Goal: Find specific page/section: Find specific page/section

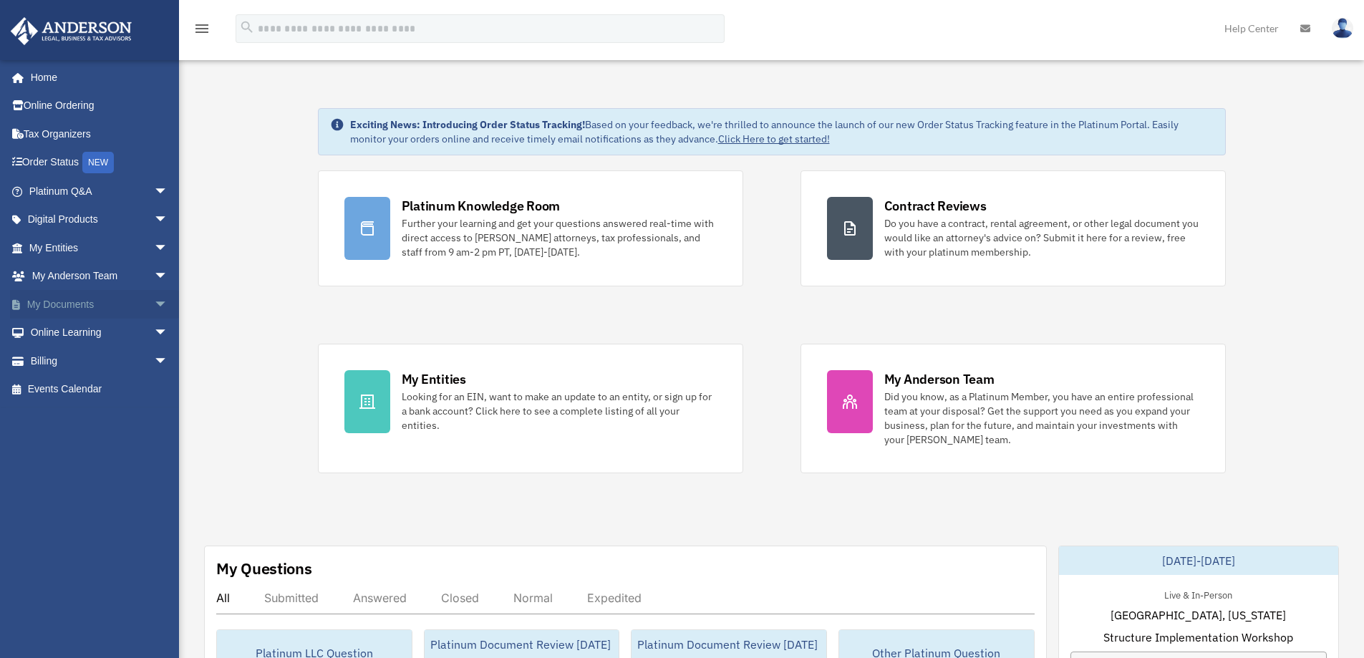
click at [154, 303] on span "arrow_drop_down" at bounding box center [168, 304] width 29 height 29
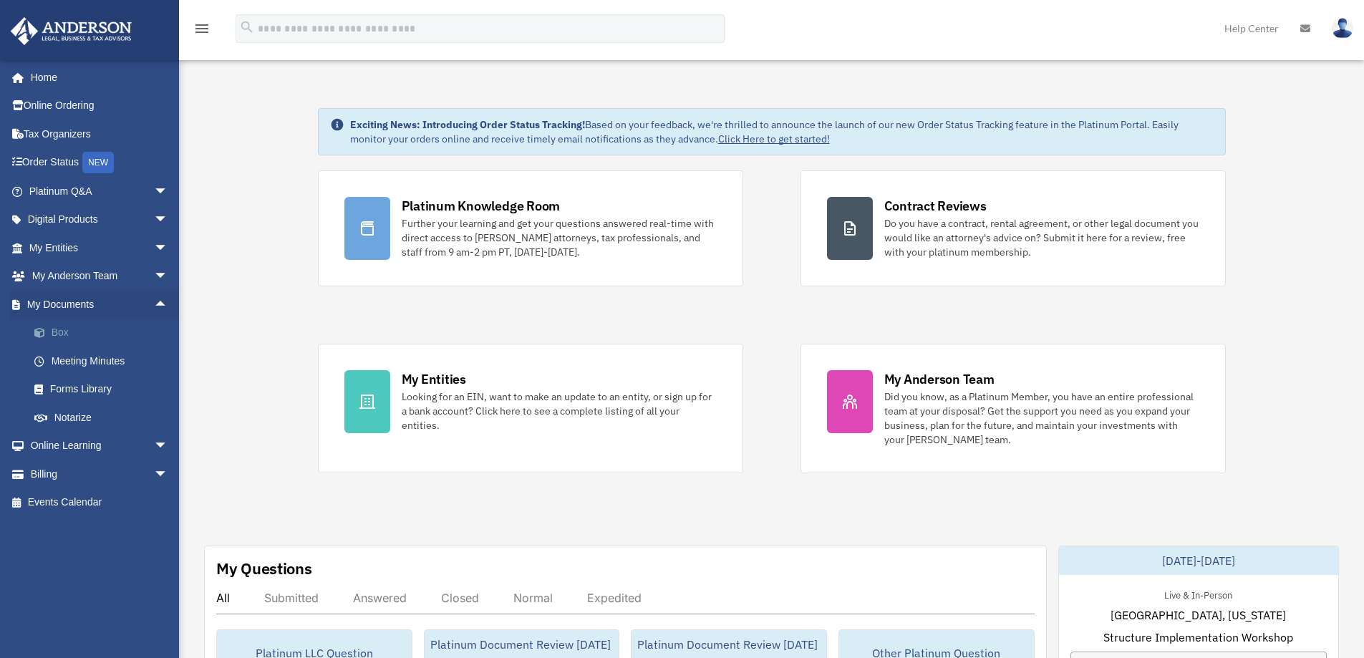
click at [64, 332] on link "Box" at bounding box center [105, 333] width 170 height 29
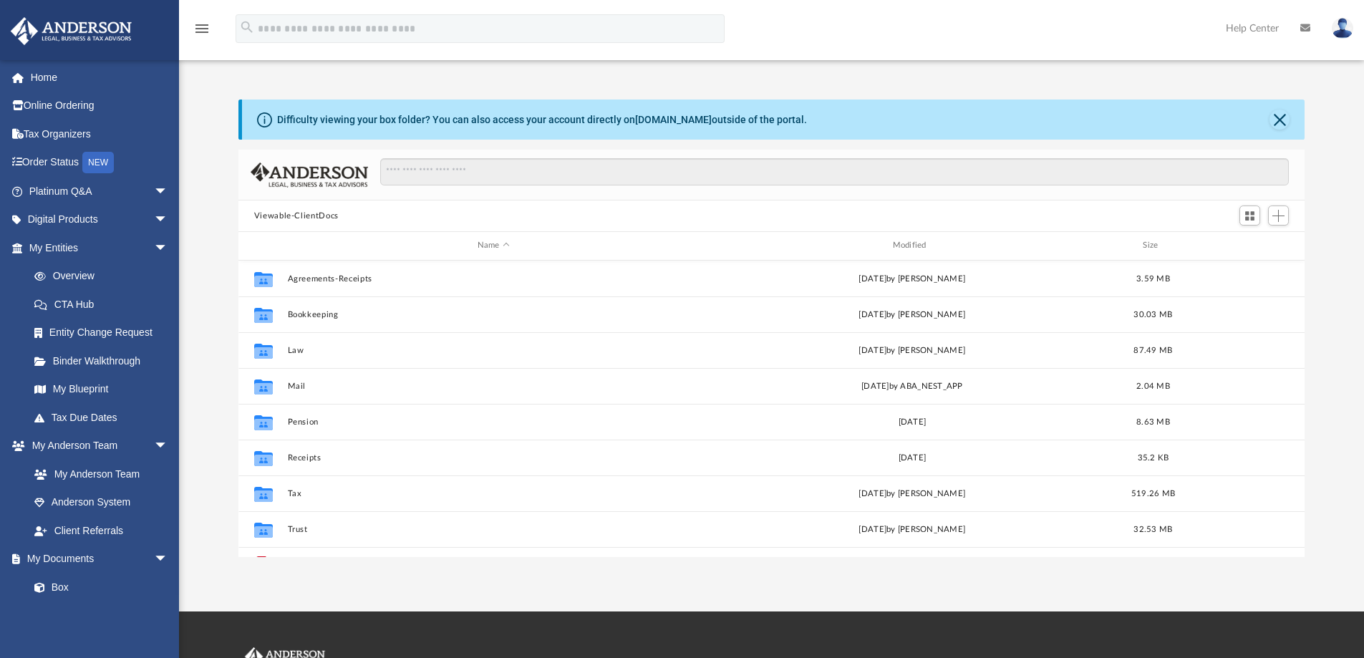
scroll to position [315, 1056]
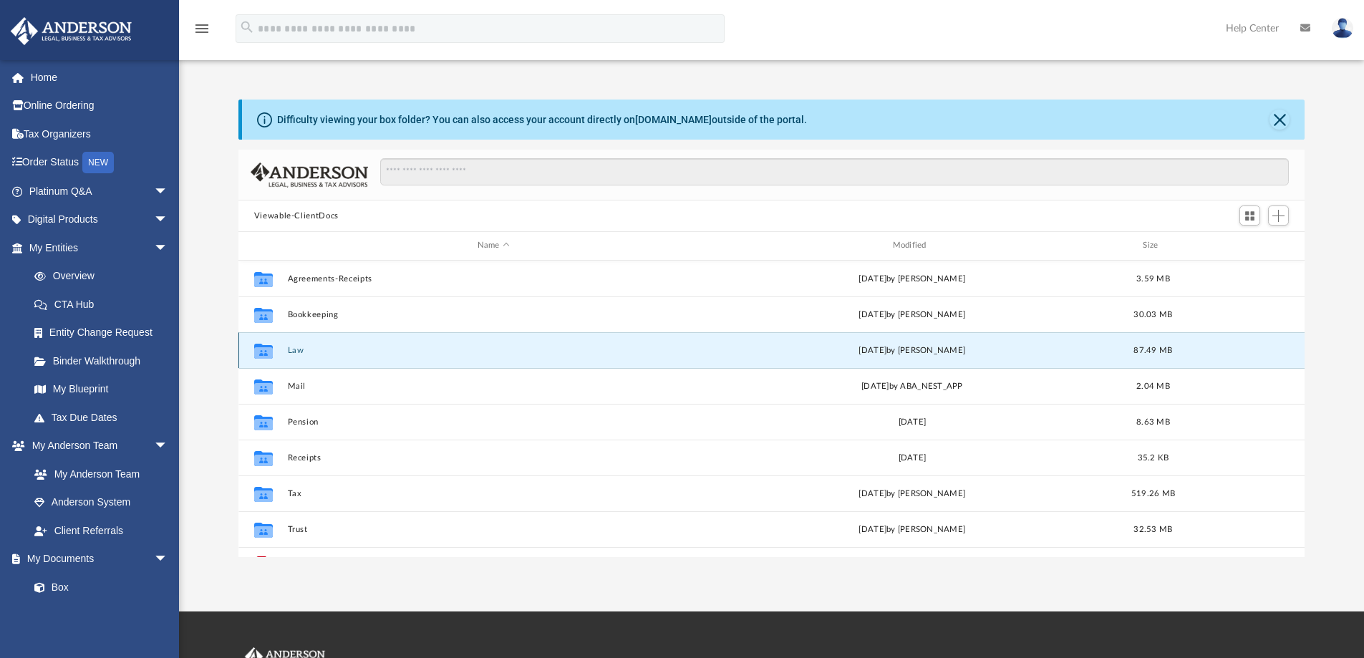
click at [290, 347] on button "Law" at bounding box center [493, 350] width 412 height 9
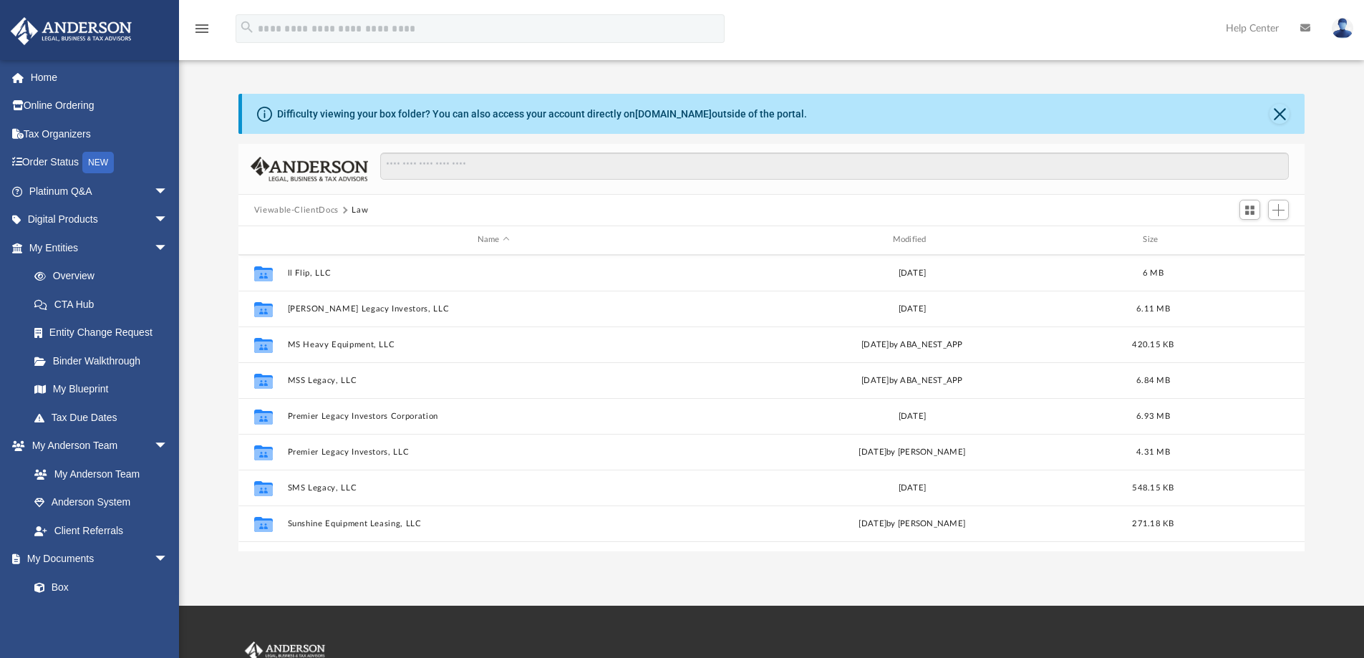
scroll to position [0, 0]
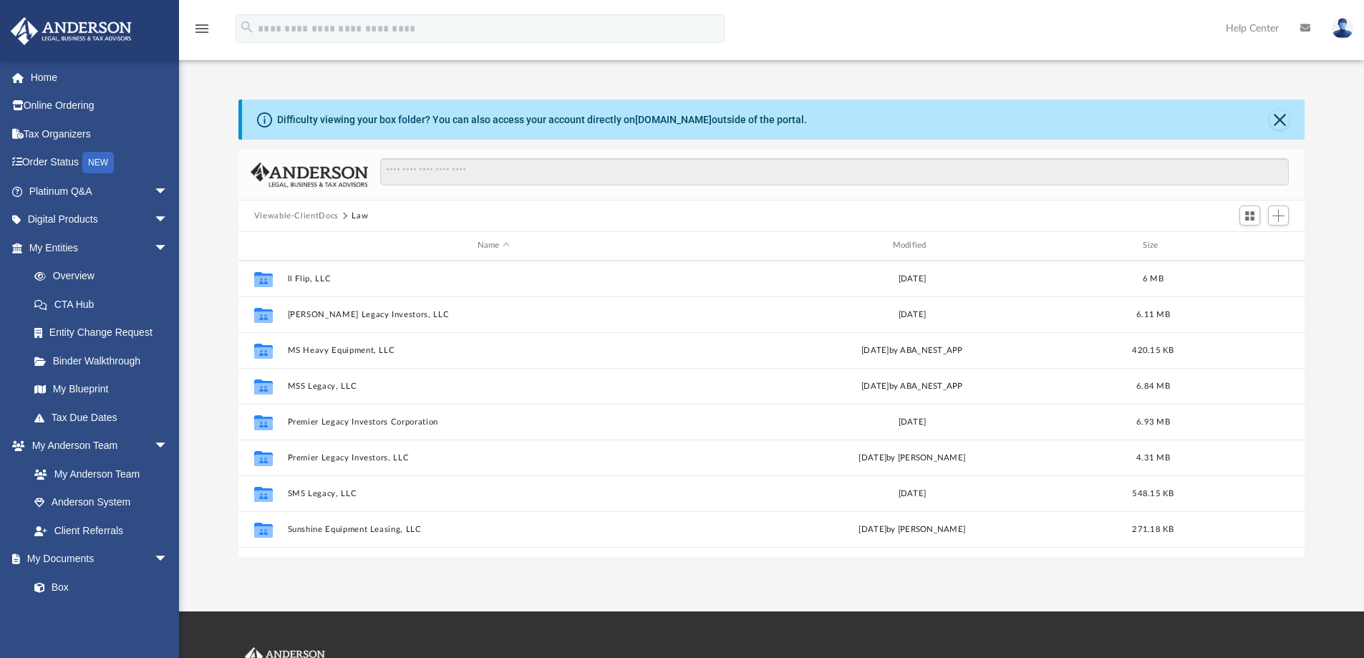
click at [212, 435] on div "Difficulty viewing your box folder? You can also access your account directly o…" at bounding box center [771, 329] width 1185 height 458
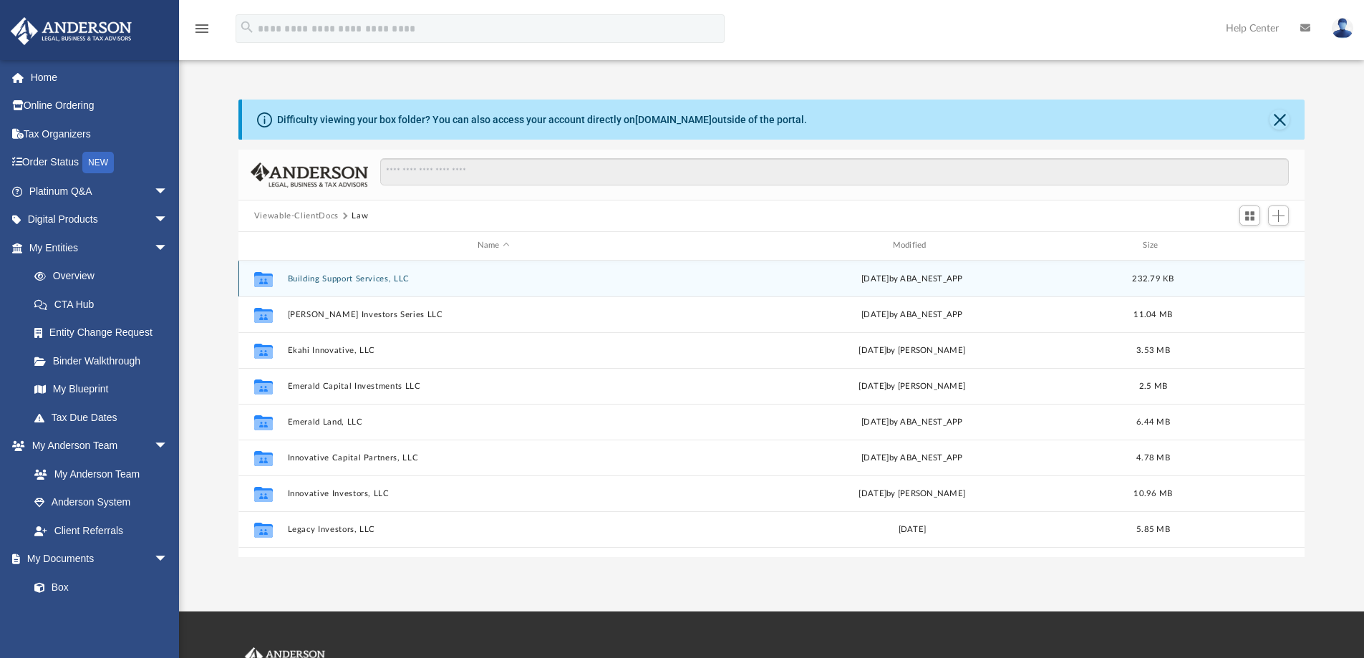
click at [318, 281] on button "Building Support Services, LLC" at bounding box center [493, 278] width 412 height 9
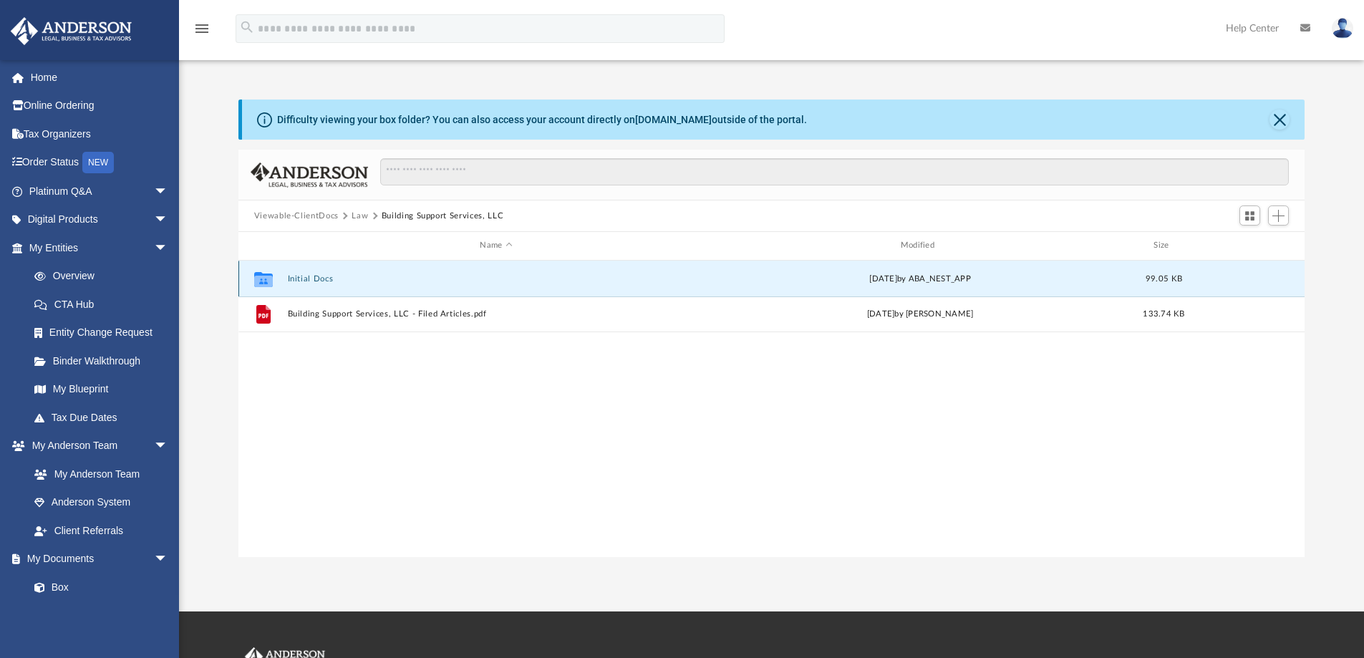
click at [311, 281] on button "Initial Docs" at bounding box center [495, 278] width 417 height 9
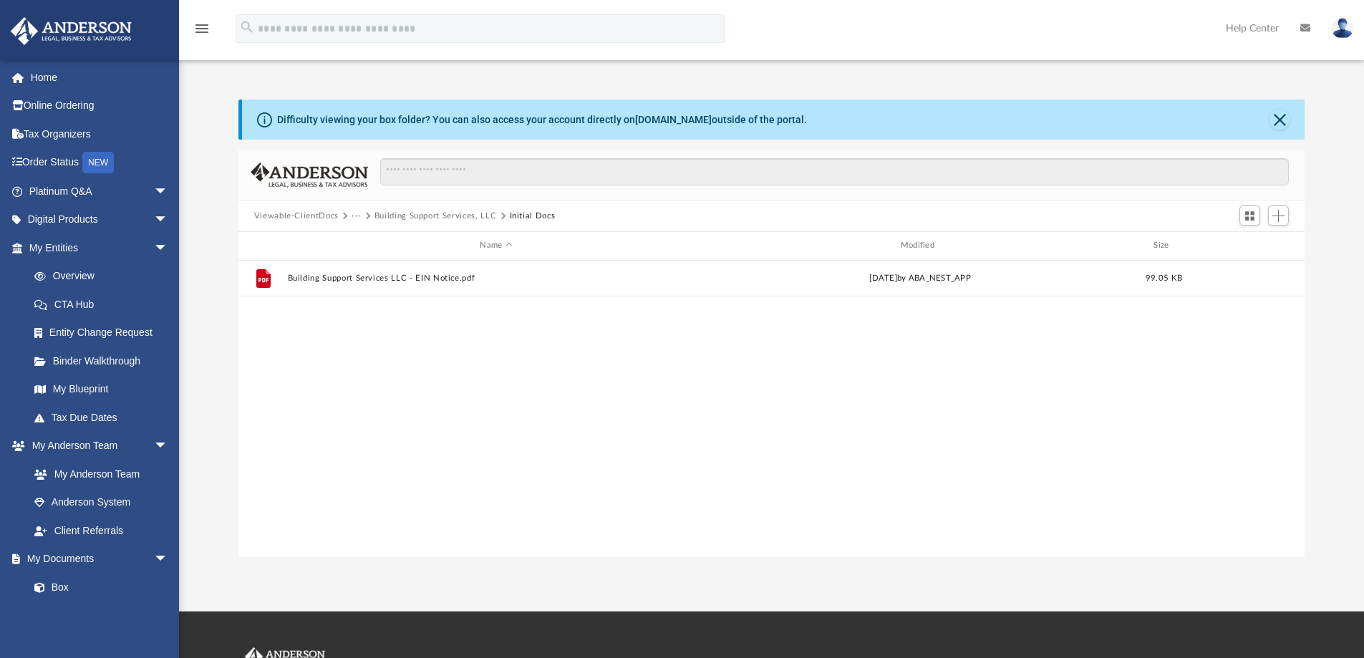
click at [399, 214] on button "Building Support Services, LLC" at bounding box center [436, 216] width 122 height 13
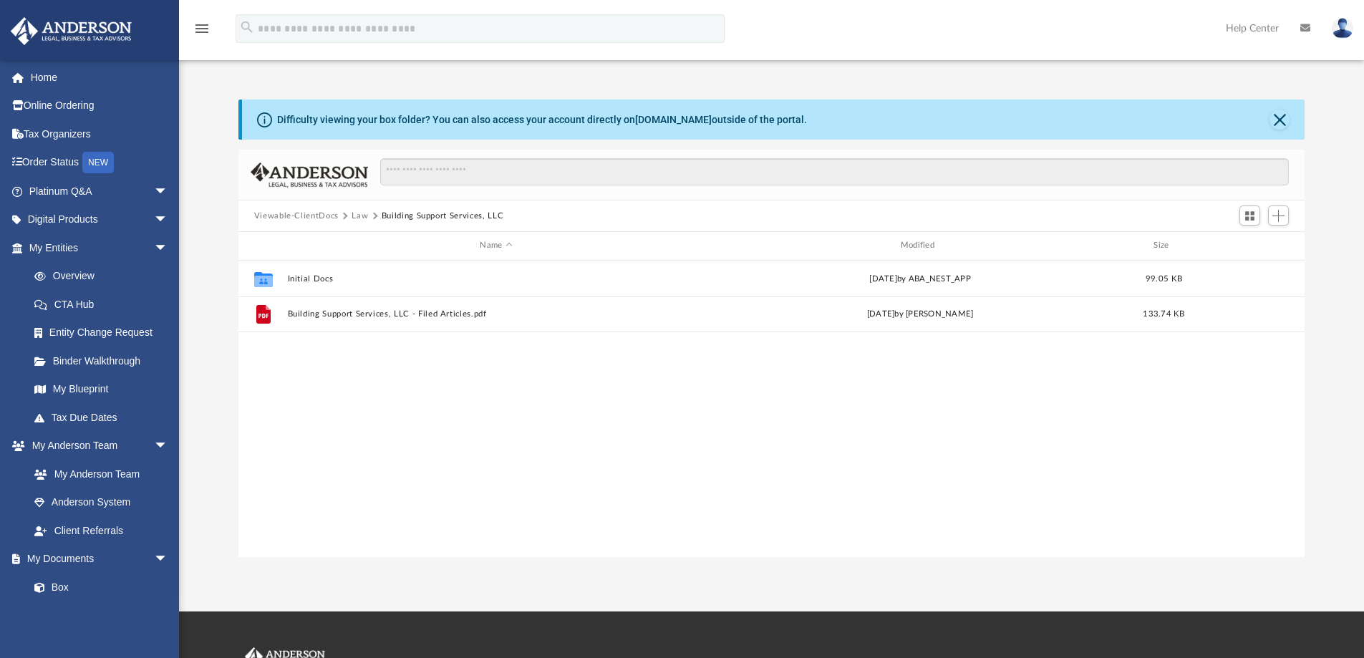
click at [359, 214] on button "Law" at bounding box center [360, 216] width 16 height 13
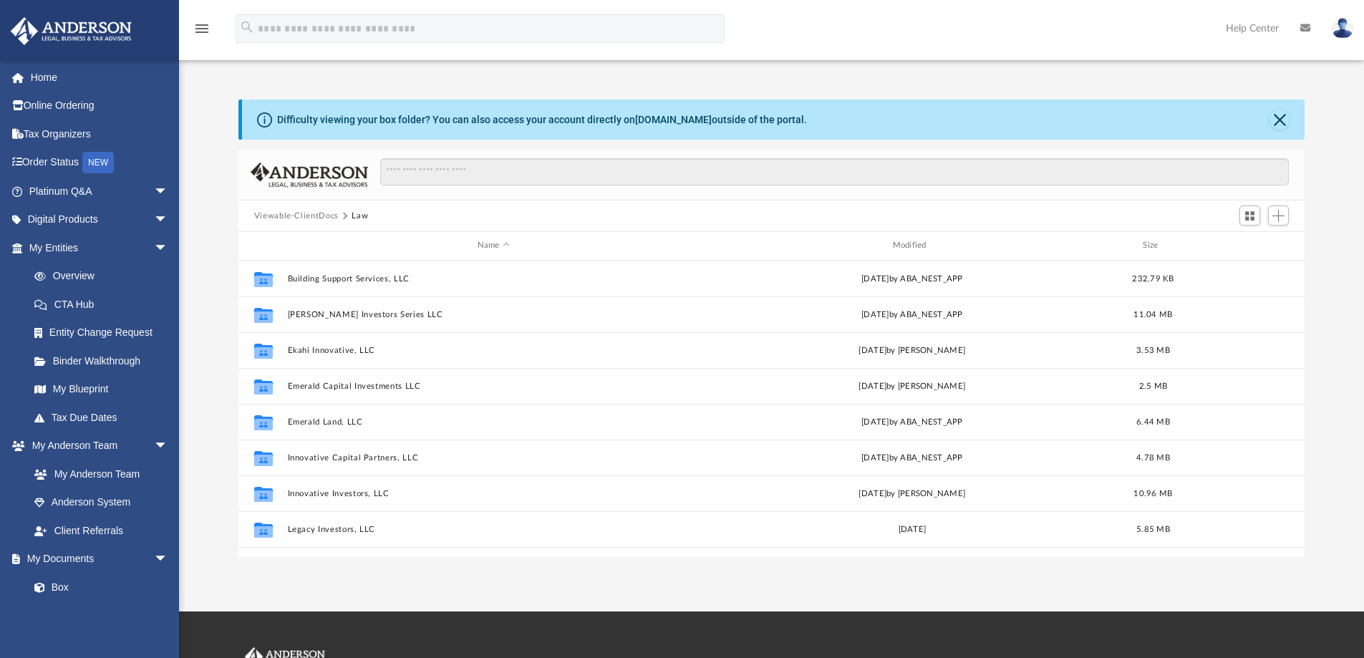
click at [320, 217] on button "Viewable-ClientDocs" at bounding box center [296, 216] width 84 height 13
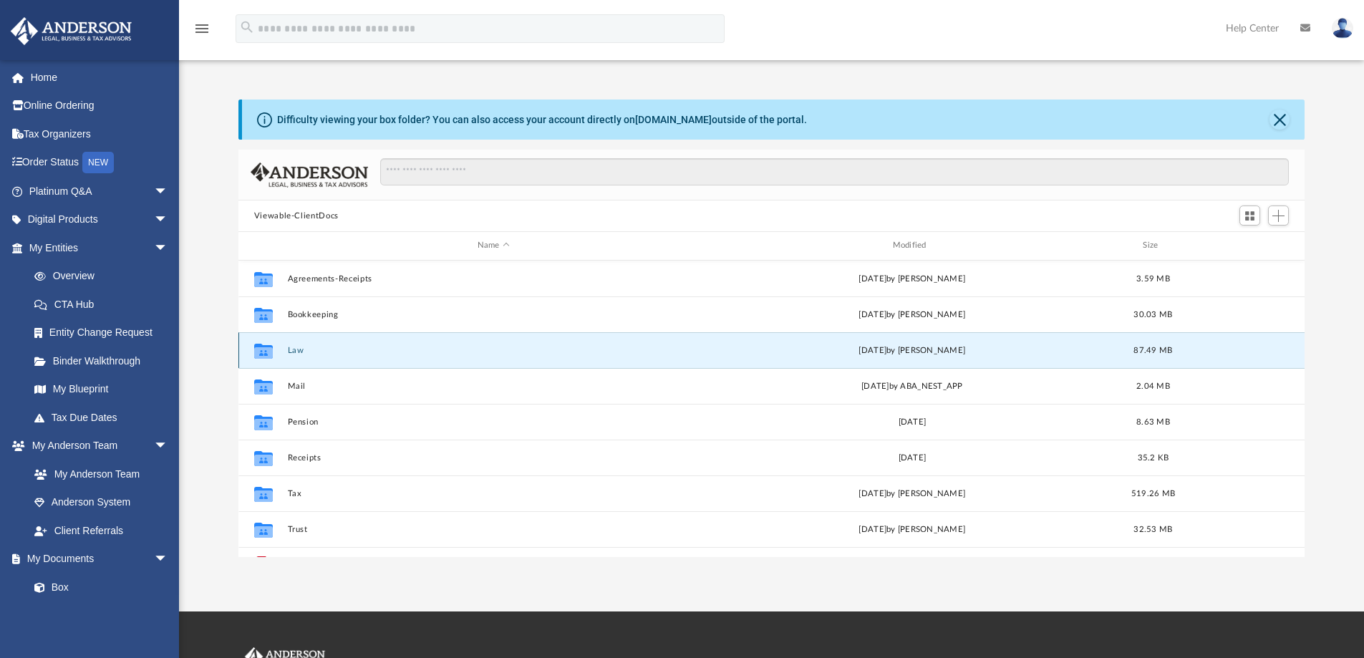
click at [292, 349] on button "Law" at bounding box center [493, 350] width 412 height 9
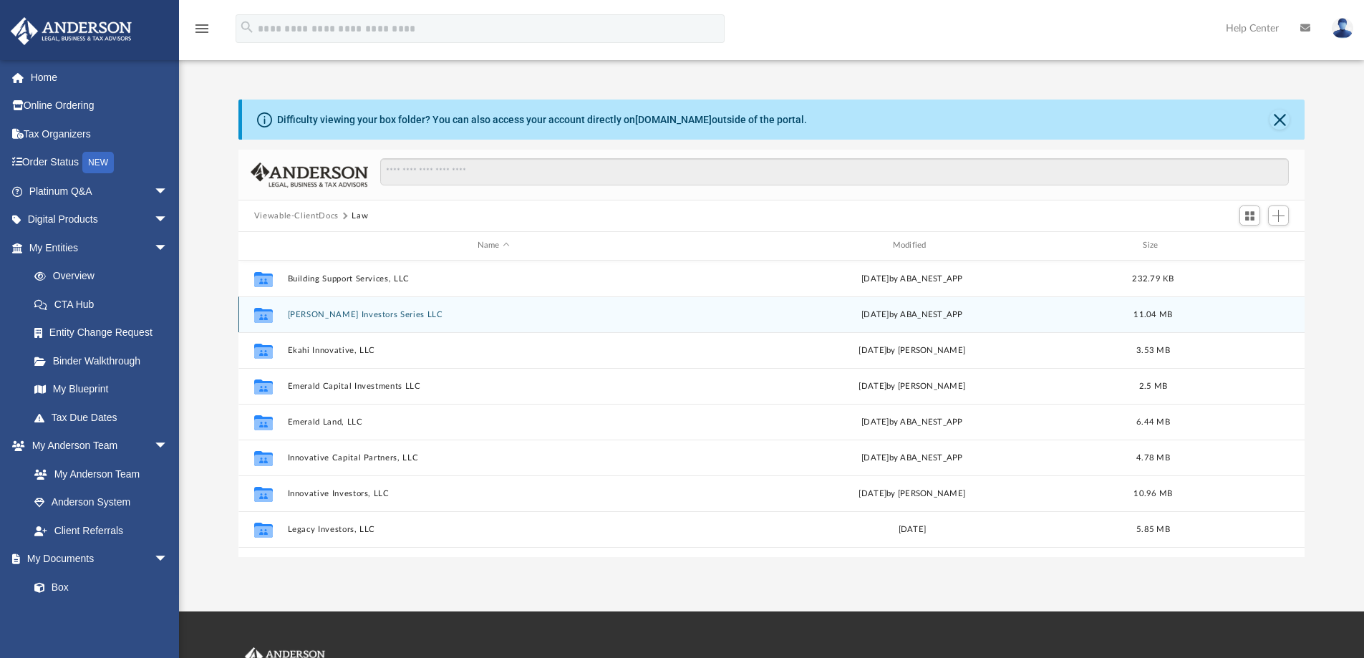
click at [306, 314] on button "Diamond Legacy Investors Series LLC" at bounding box center [493, 314] width 412 height 9
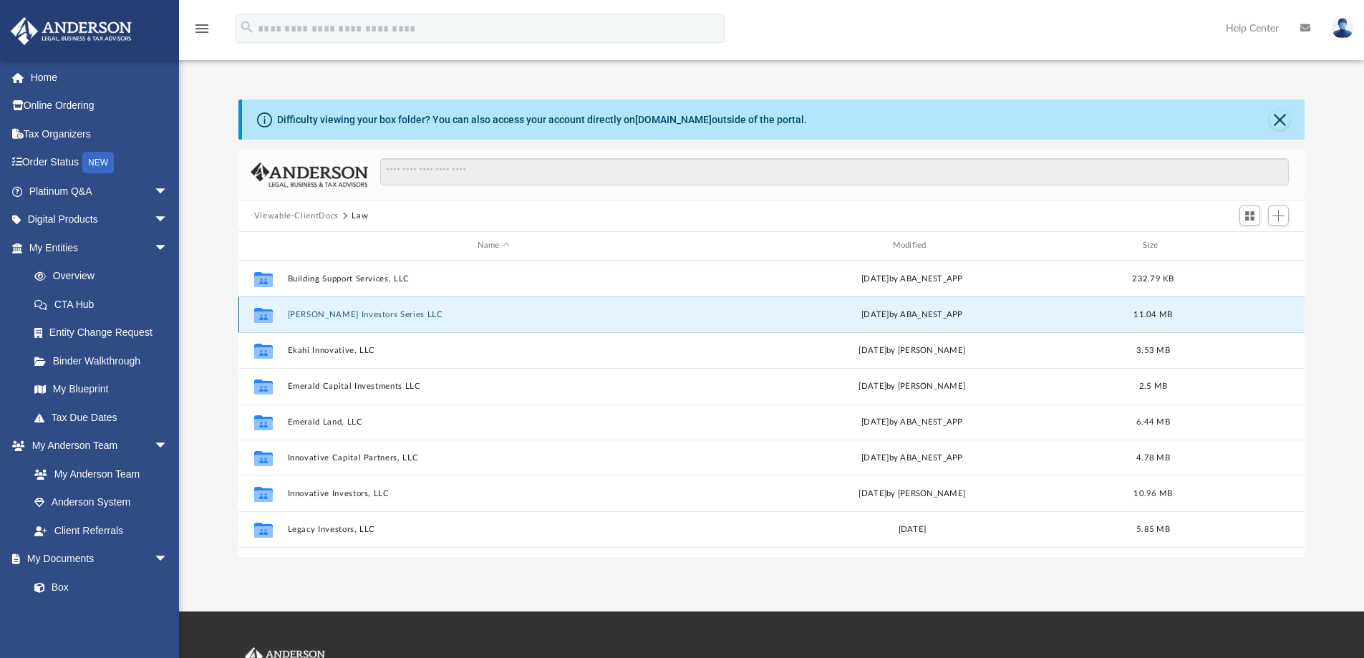
click at [306, 314] on button "Diamond Legacy Investors Series LLC" at bounding box center [493, 314] width 412 height 9
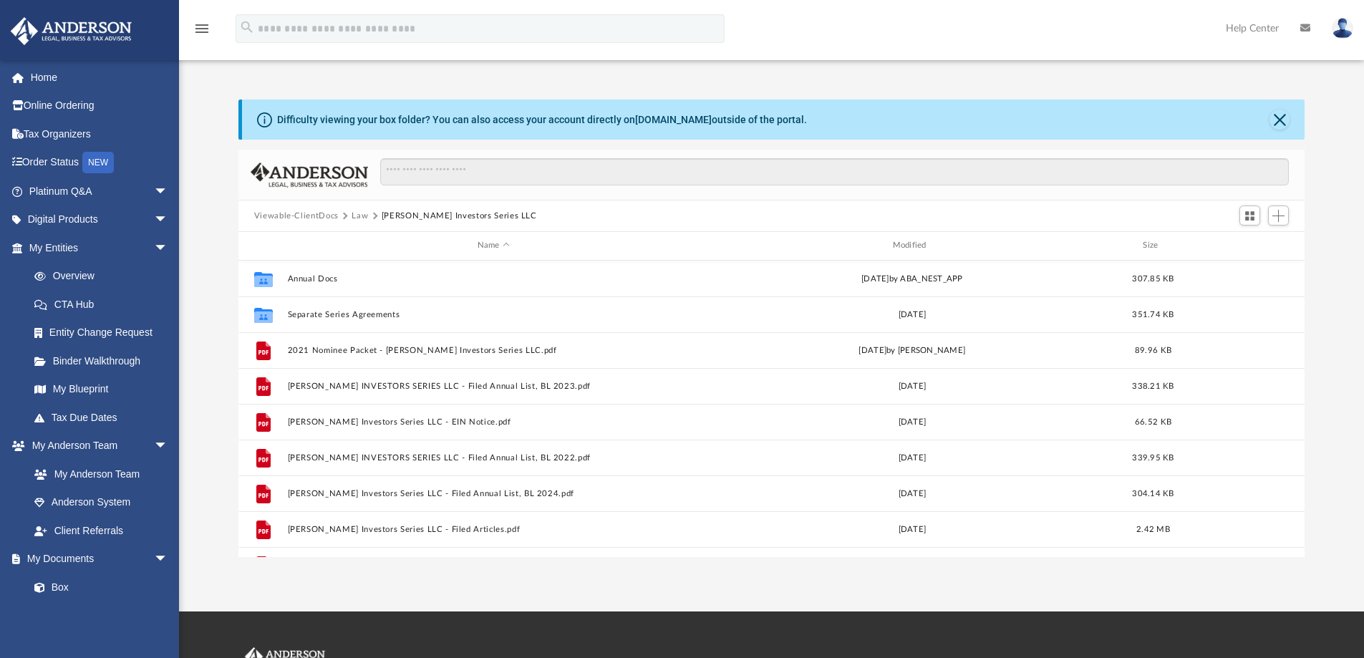
click at [358, 214] on button "Law" at bounding box center [360, 216] width 16 height 13
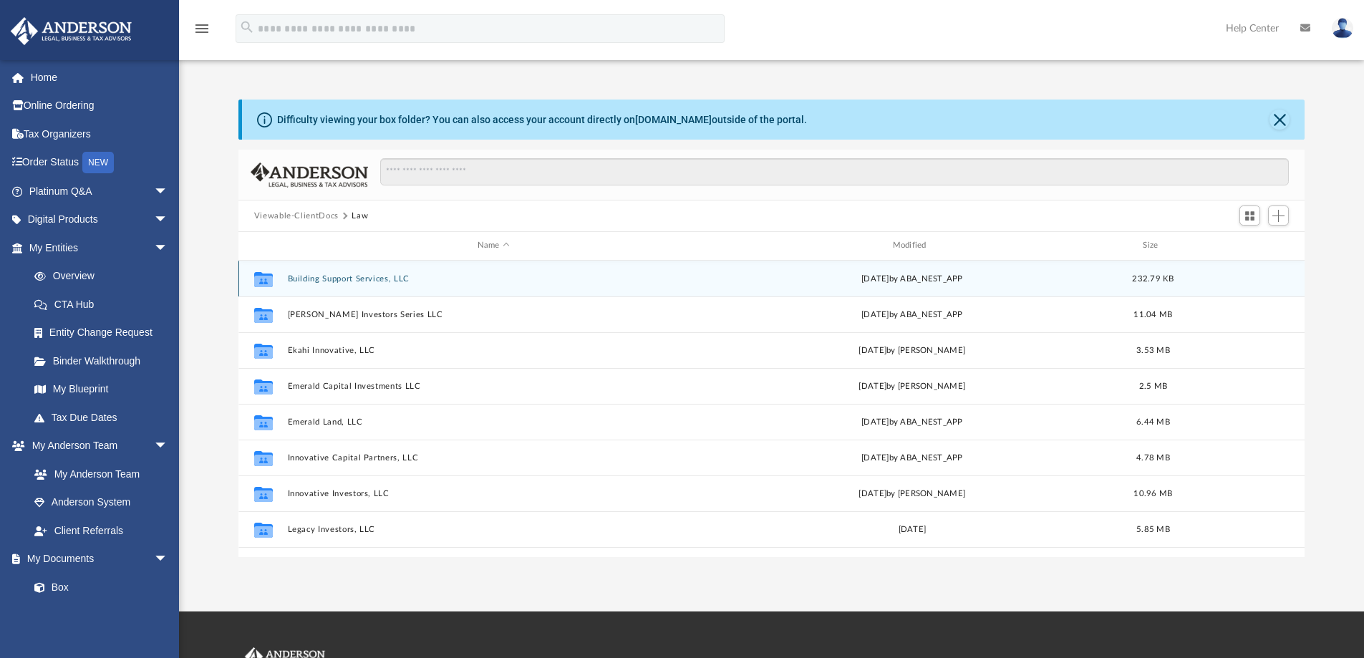
click at [317, 278] on button "Building Support Services, LLC" at bounding box center [493, 278] width 412 height 9
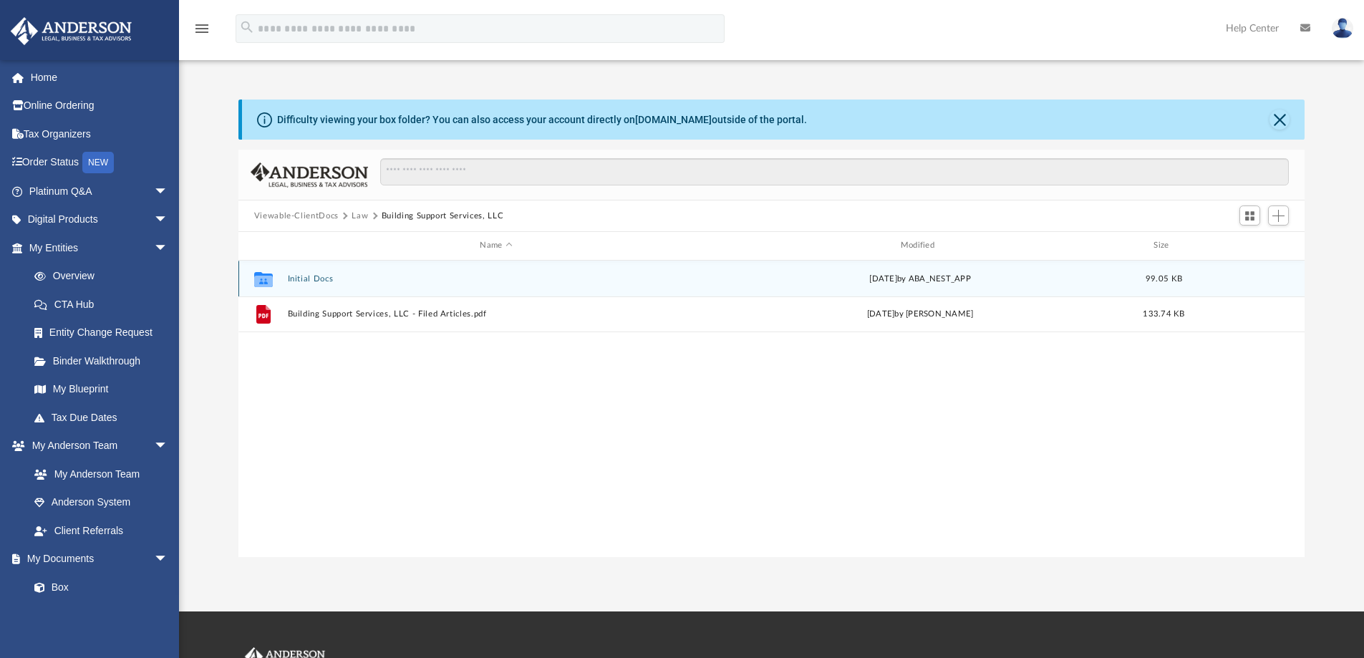
click at [317, 278] on button "Initial Docs" at bounding box center [495, 278] width 417 height 9
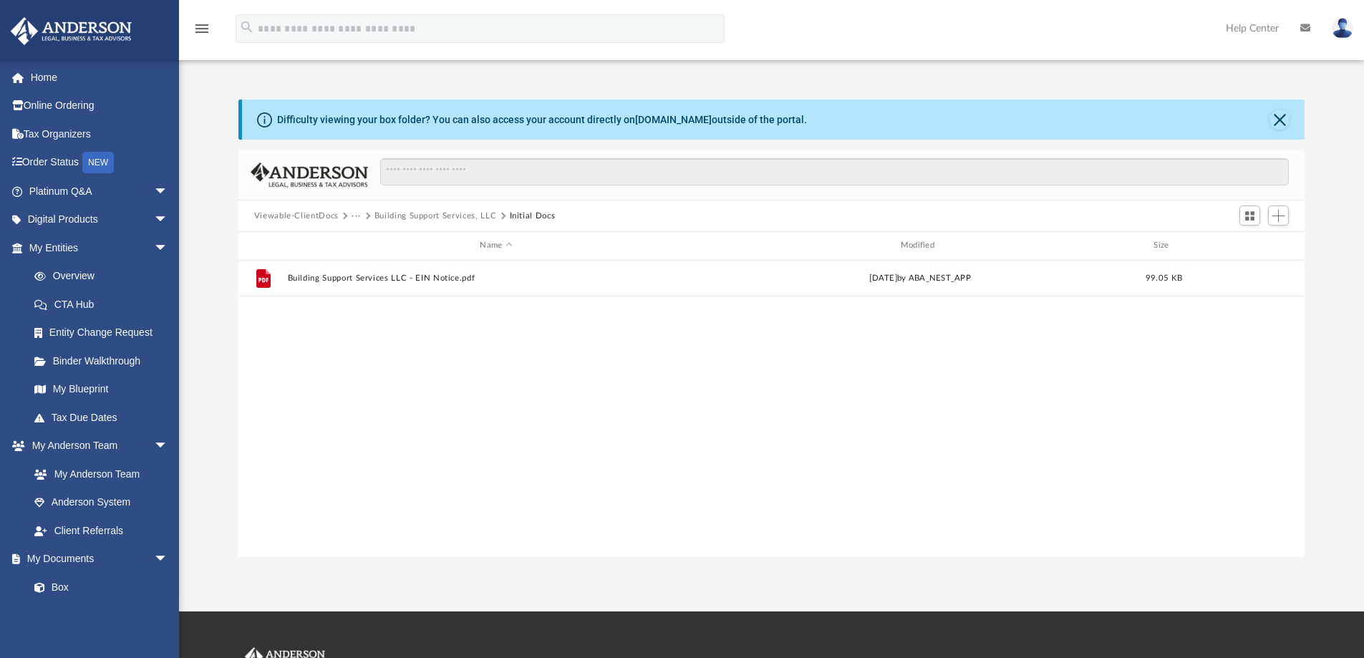
click at [401, 216] on button "Building Support Services, LLC" at bounding box center [436, 216] width 122 height 13
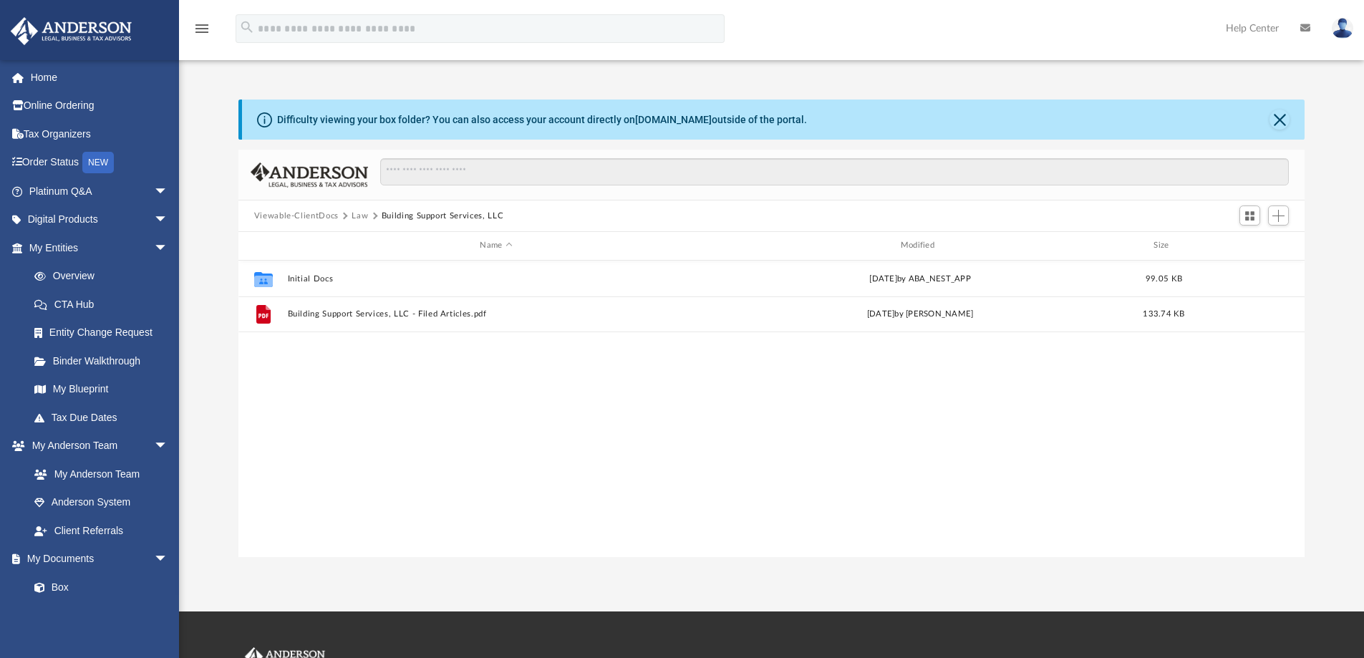
click at [354, 213] on button "Law" at bounding box center [360, 216] width 16 height 13
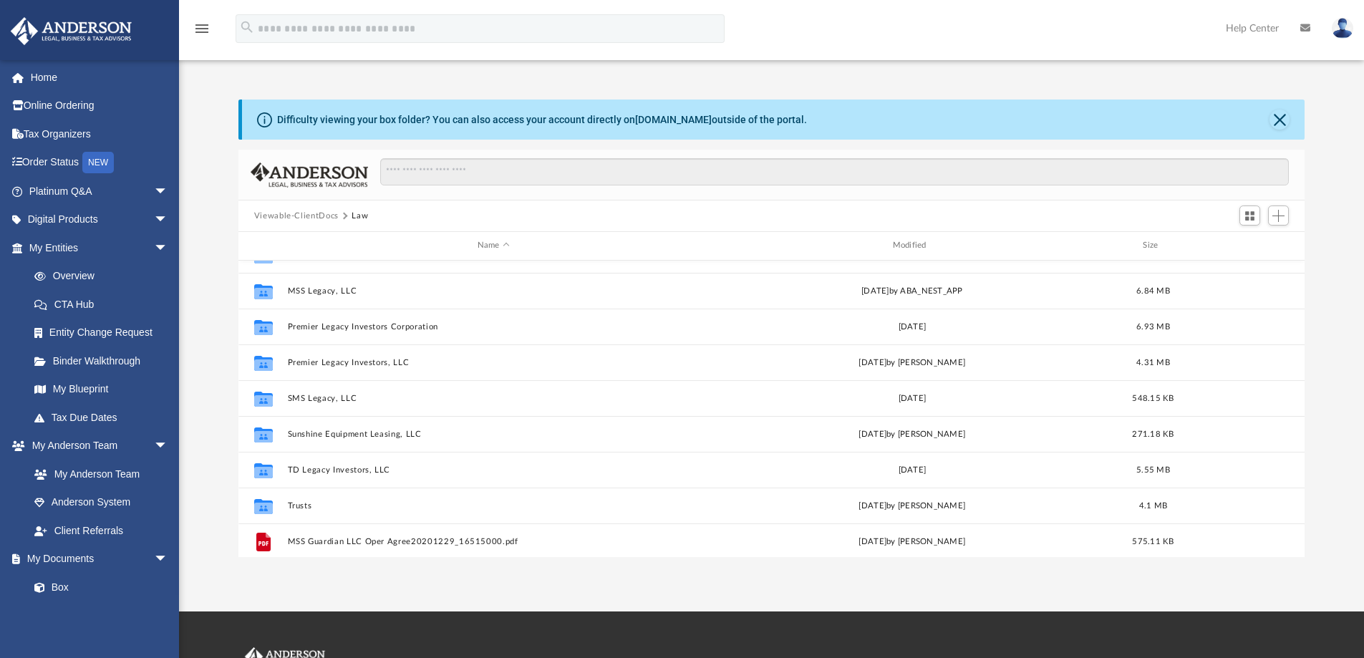
scroll to position [420, 0]
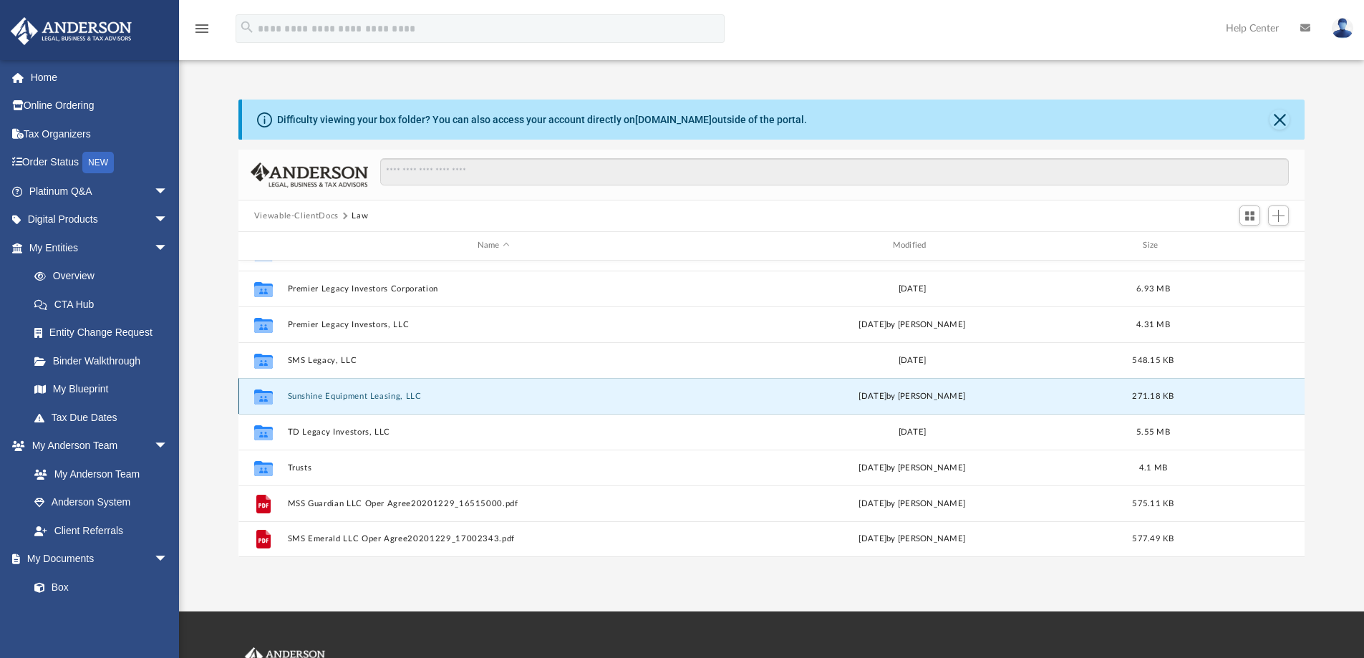
click at [307, 397] on button "Sunshine Equipment Leasing, LLC" at bounding box center [493, 396] width 412 height 9
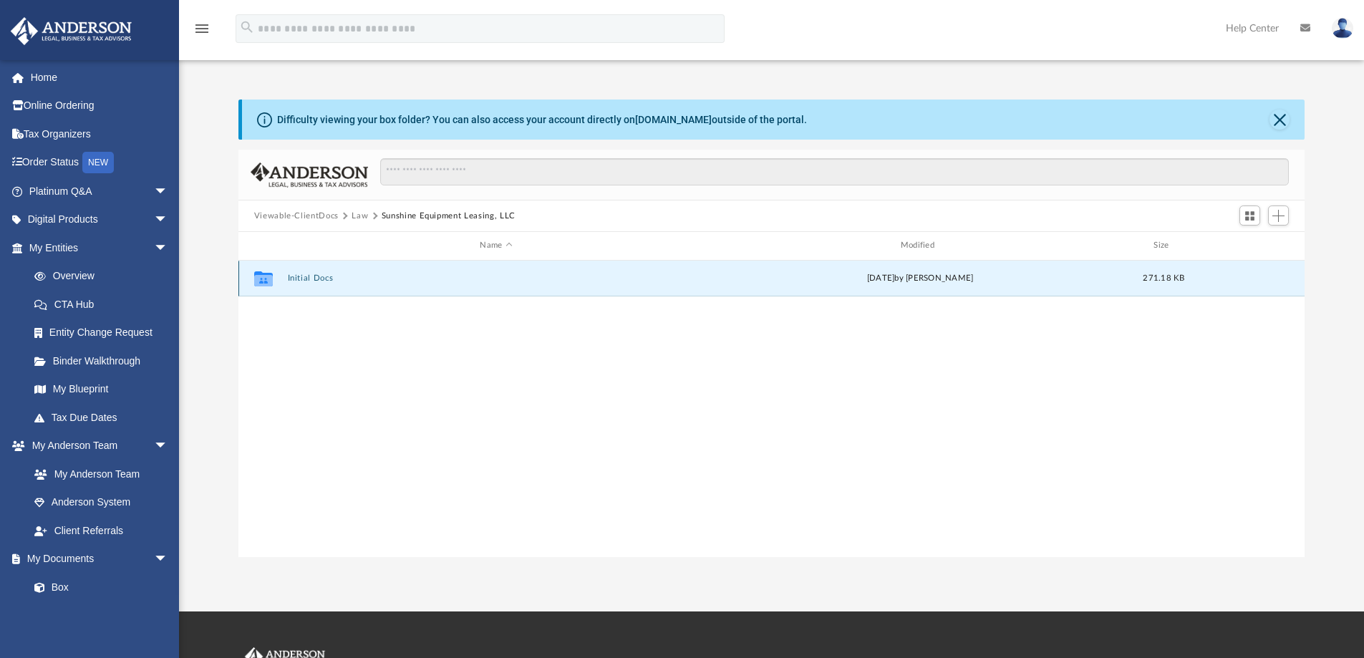
click at [304, 277] on button "Initial Docs" at bounding box center [495, 278] width 417 height 9
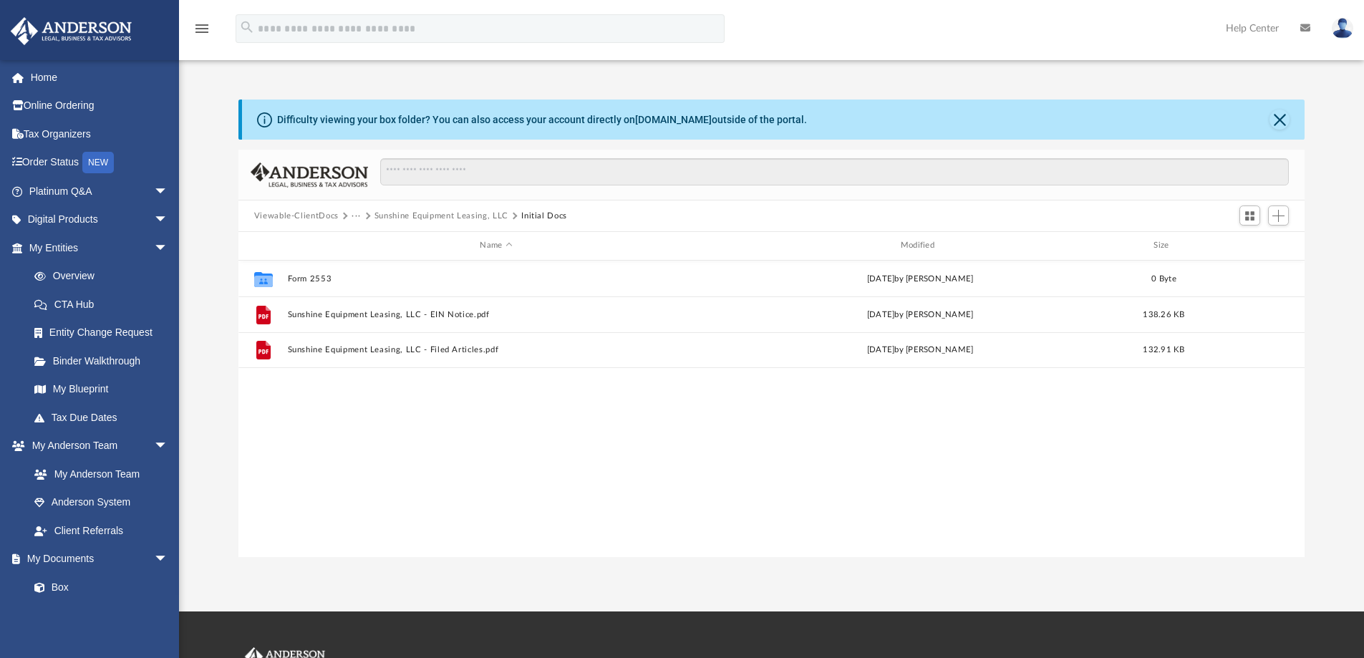
click at [352, 216] on button "···" at bounding box center [356, 216] width 9 height 13
click at [355, 215] on button "···" at bounding box center [356, 216] width 9 height 13
click at [410, 218] on button "Sunshine Equipment Leasing, LLC" at bounding box center [442, 216] width 134 height 13
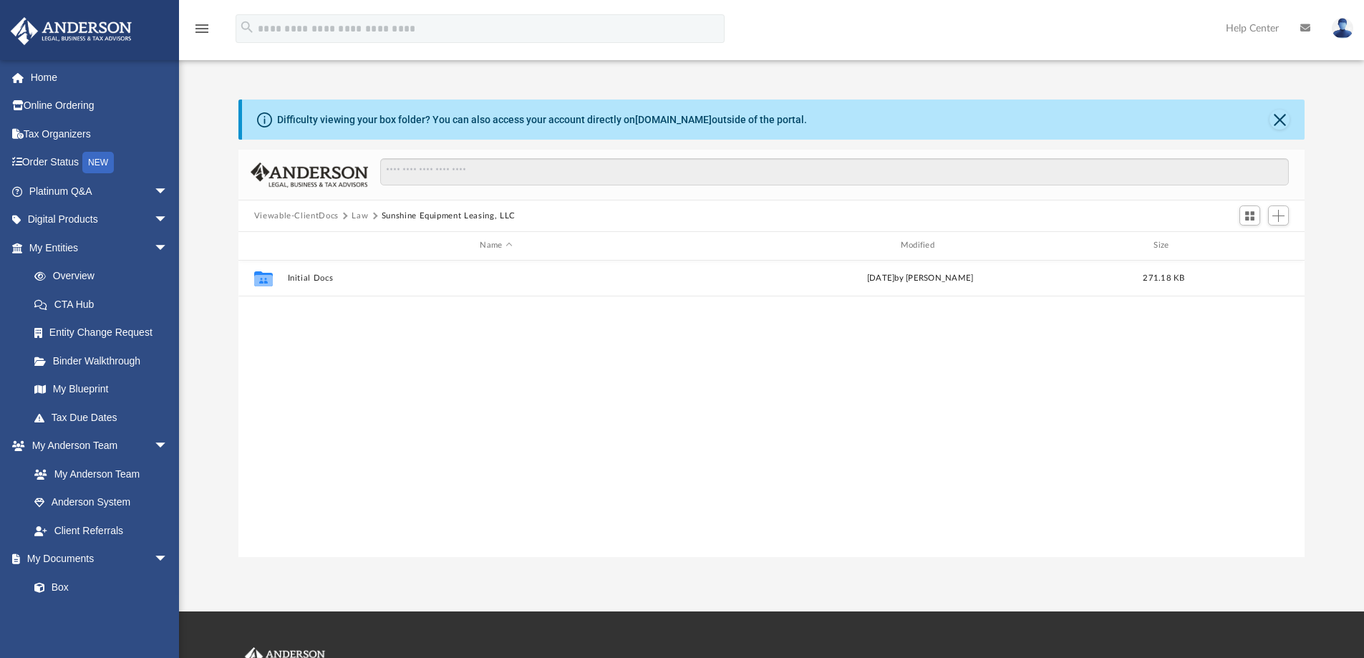
click at [356, 215] on button "Law" at bounding box center [360, 216] width 16 height 13
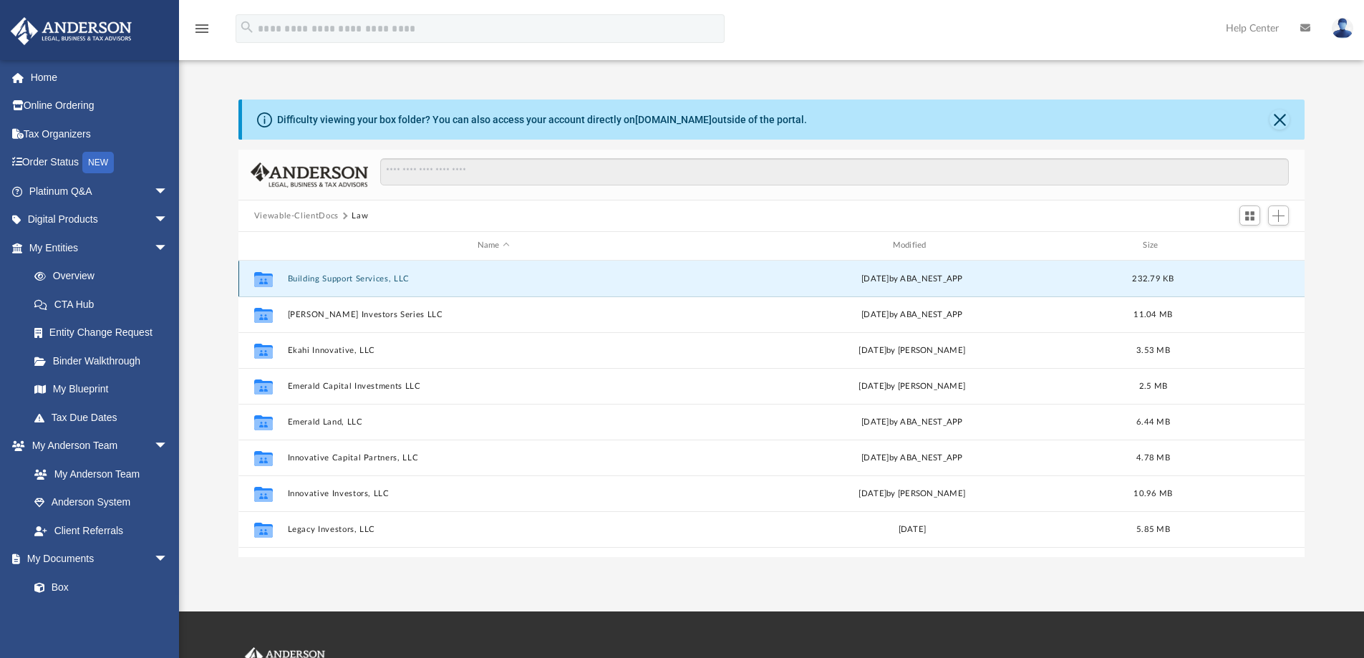
click at [319, 283] on button "Building Support Services, LLC" at bounding box center [493, 278] width 412 height 9
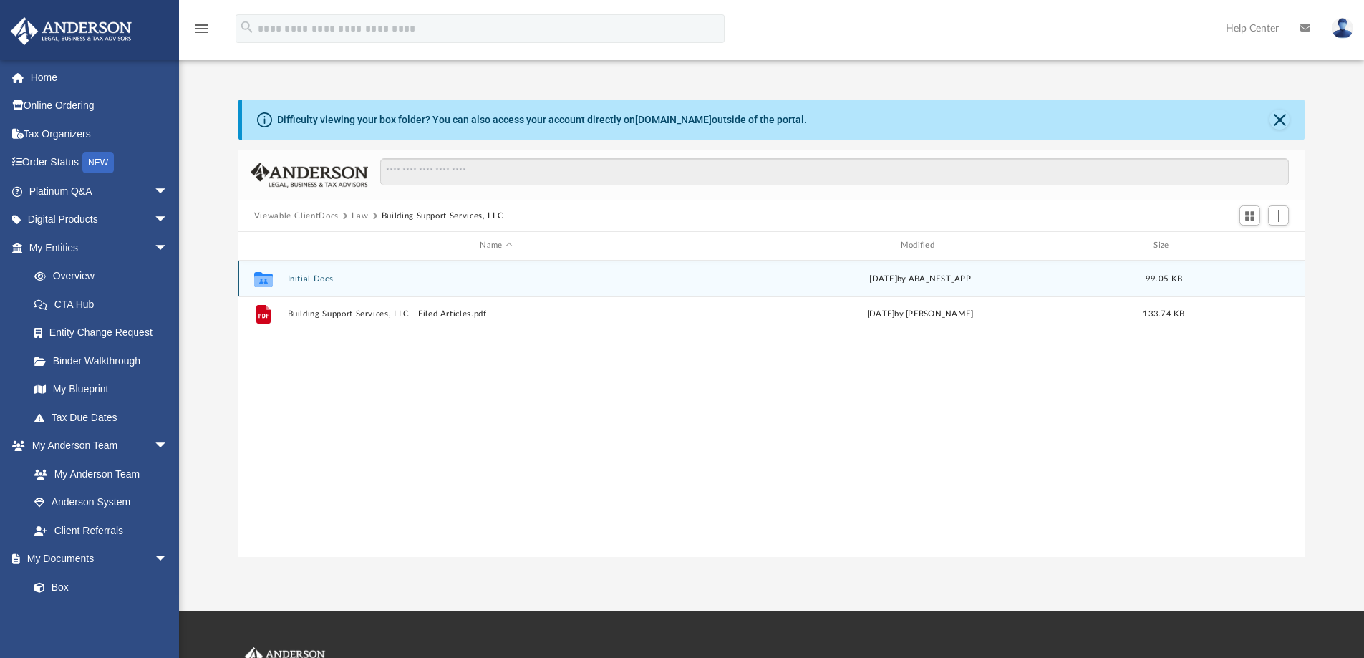
click at [319, 281] on button "Initial Docs" at bounding box center [495, 278] width 417 height 9
